Goal: Check status

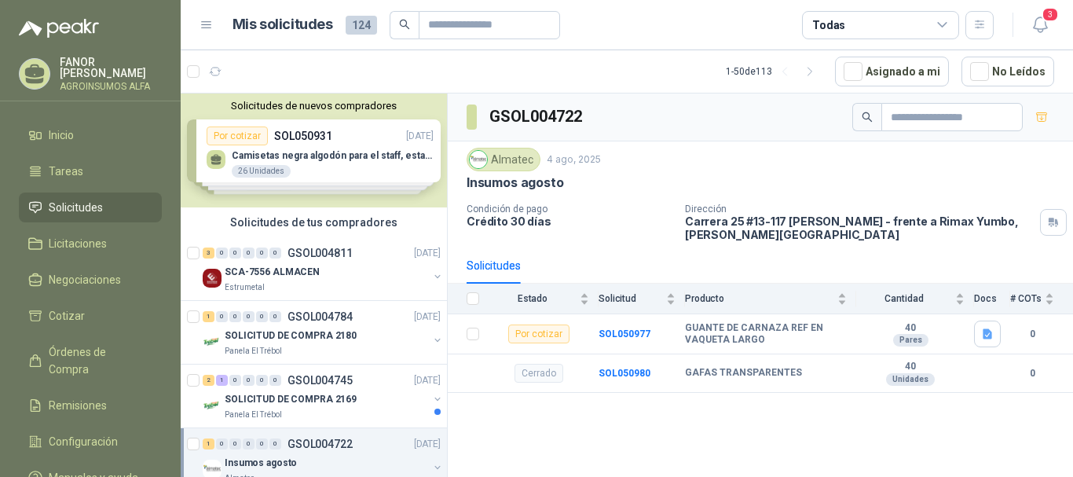
scroll to position [79, 0]
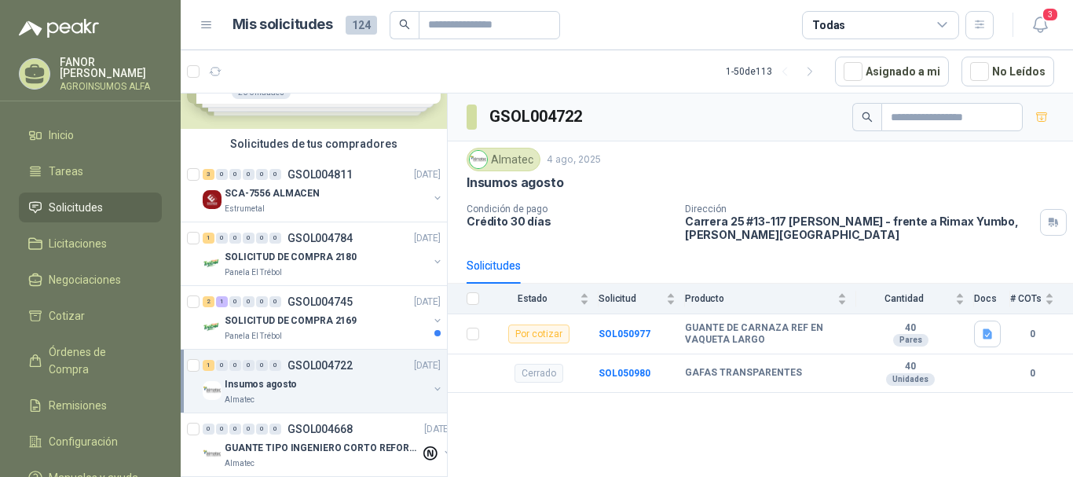
click at [66, 200] on span "Solicitudes" at bounding box center [76, 207] width 54 height 17
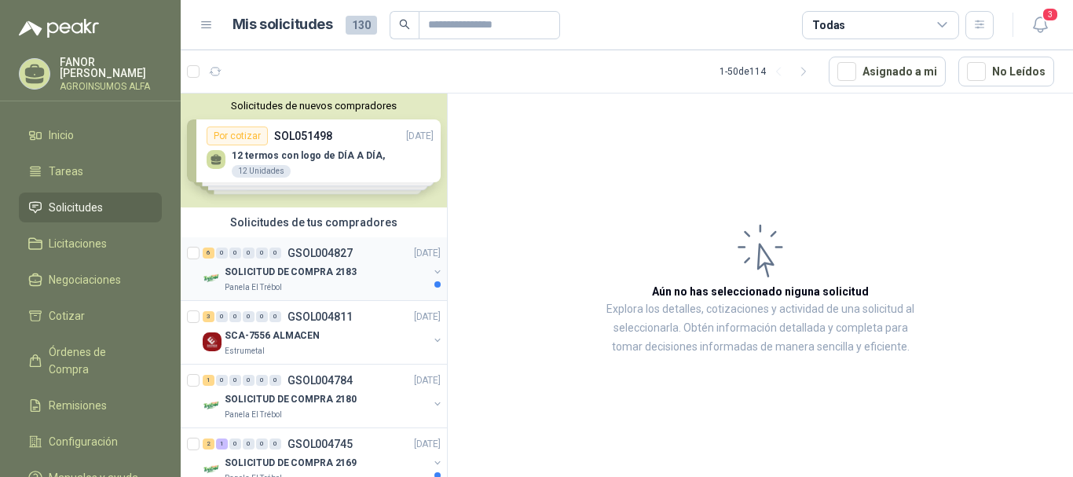
click at [284, 262] on div "SOLICITUD DE COMPRA 2183" at bounding box center [326, 271] width 203 height 19
